Goal: Find specific page/section: Find specific page/section

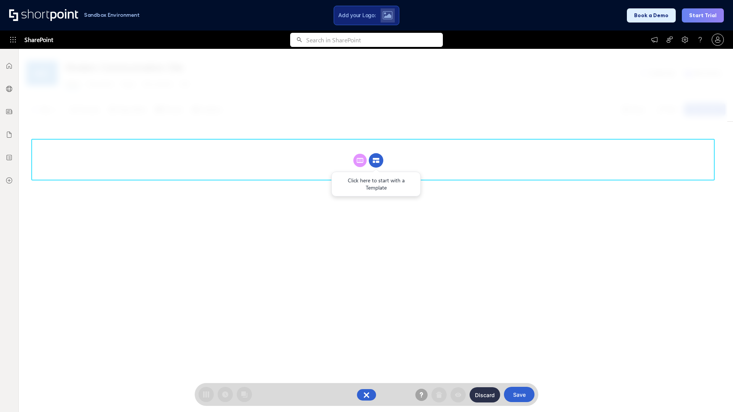
click at [376, 160] on circle at bounding box center [376, 160] width 15 height 15
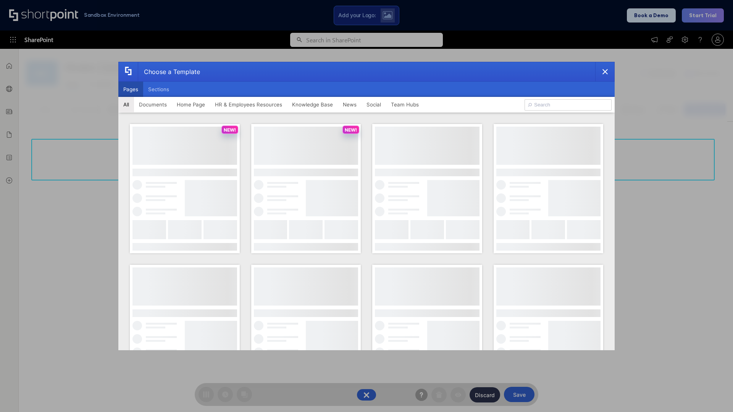
click at [131, 89] on button "Pages" at bounding box center [130, 89] width 25 height 15
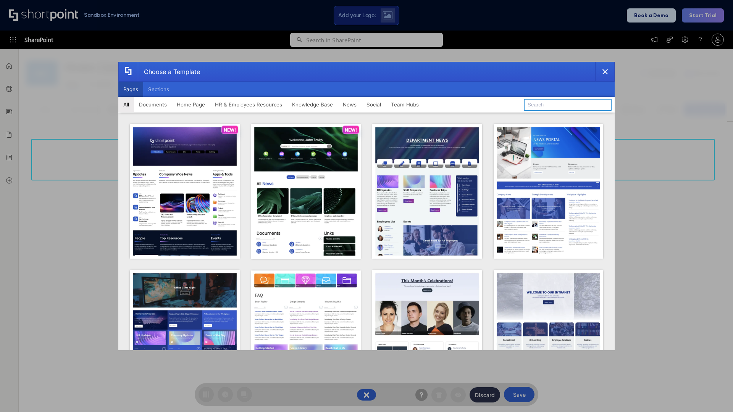
type input "Knowledge Portal 1"
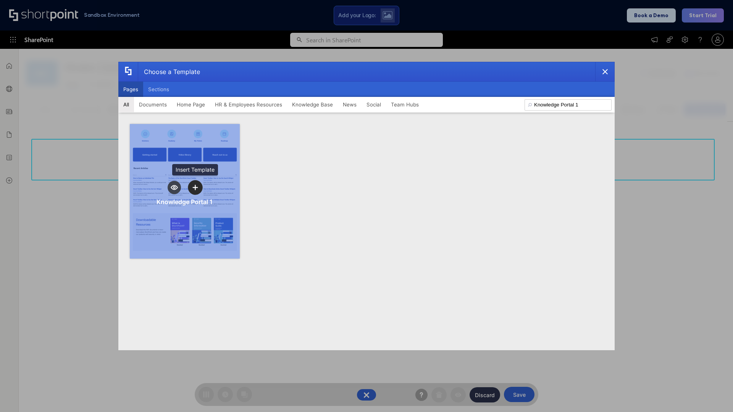
click at [195, 187] on icon "template selector" at bounding box center [194, 187] width 5 height 5
